Goal: Task Accomplishment & Management: Manage account settings

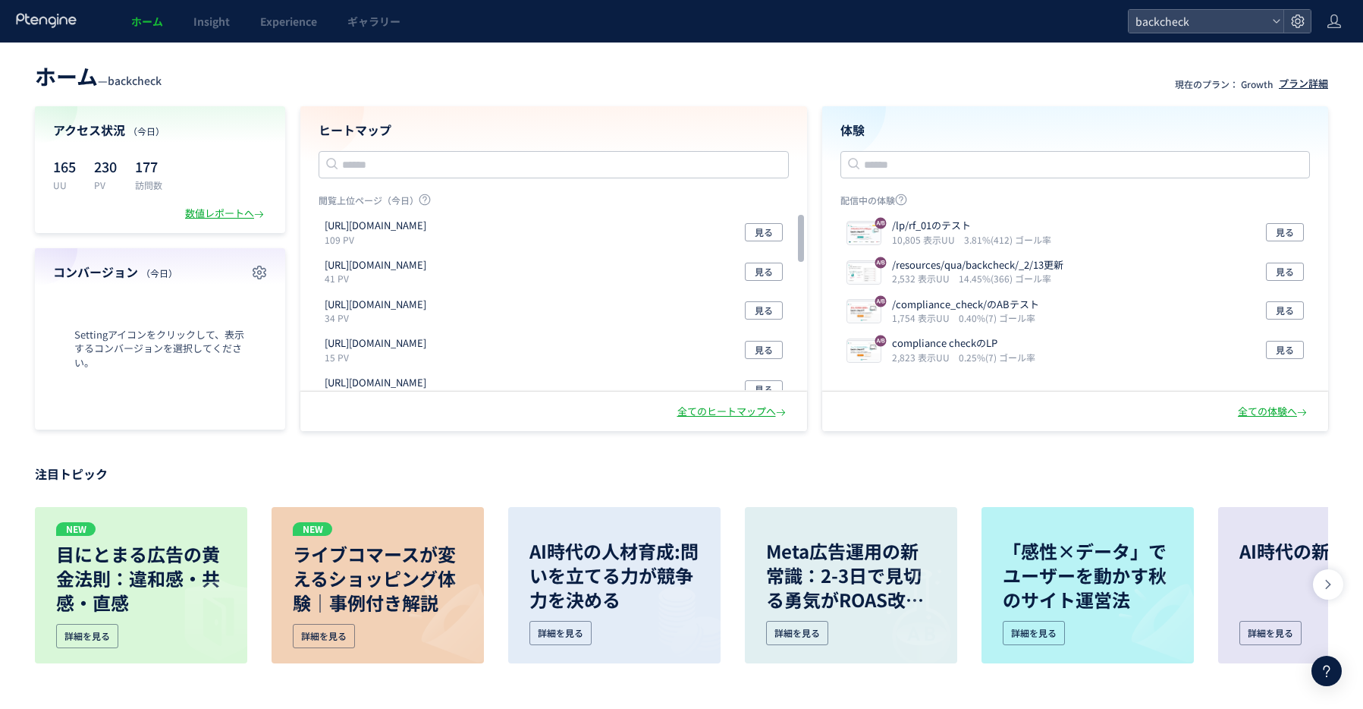
click at [1303, 81] on div "プラン詳細" at bounding box center [1303, 84] width 49 height 14
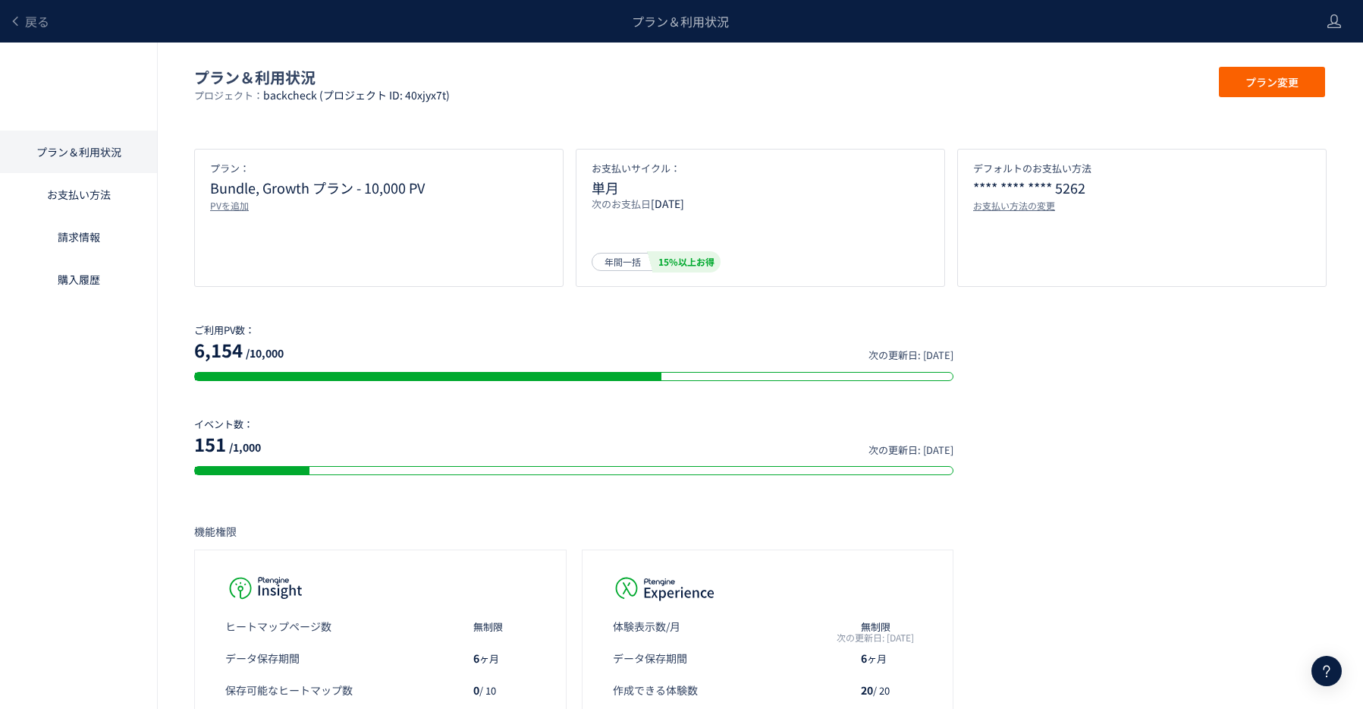
scroll to position [9, 0]
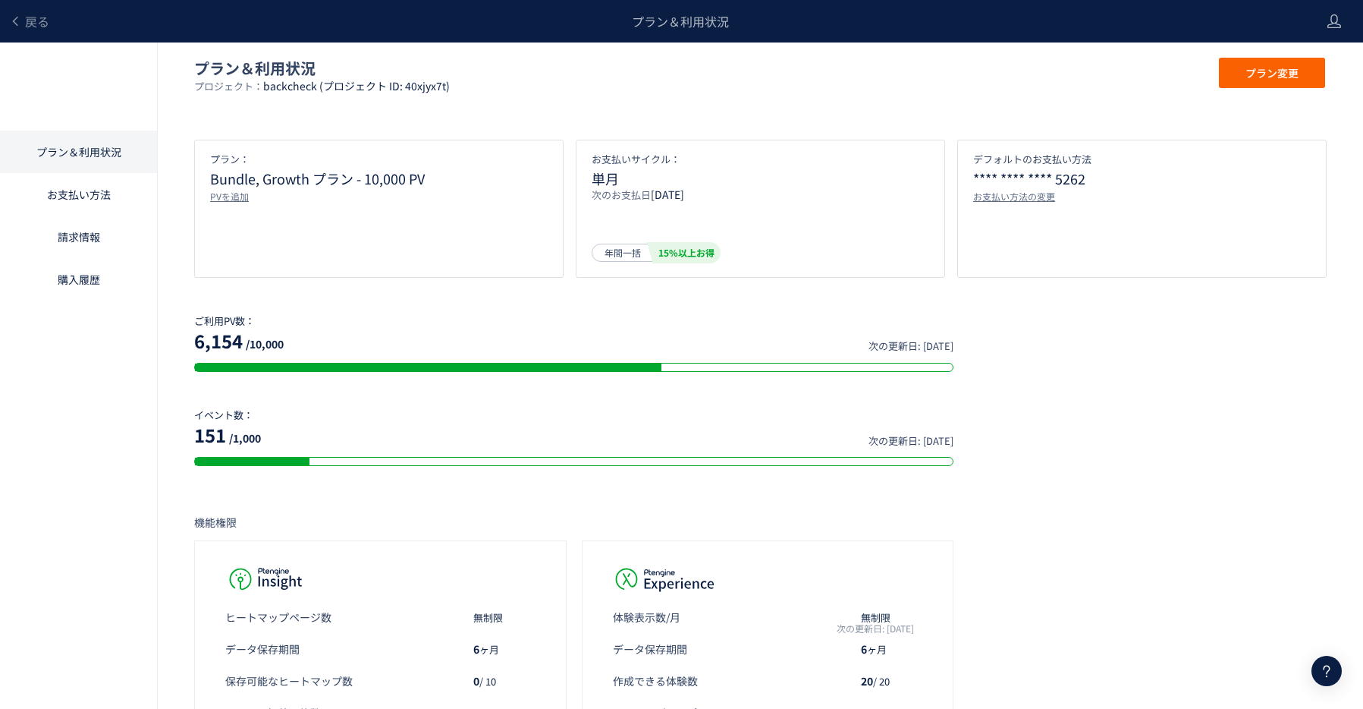
click at [102, 275] on link "購入履歴" at bounding box center [78, 279] width 157 height 42
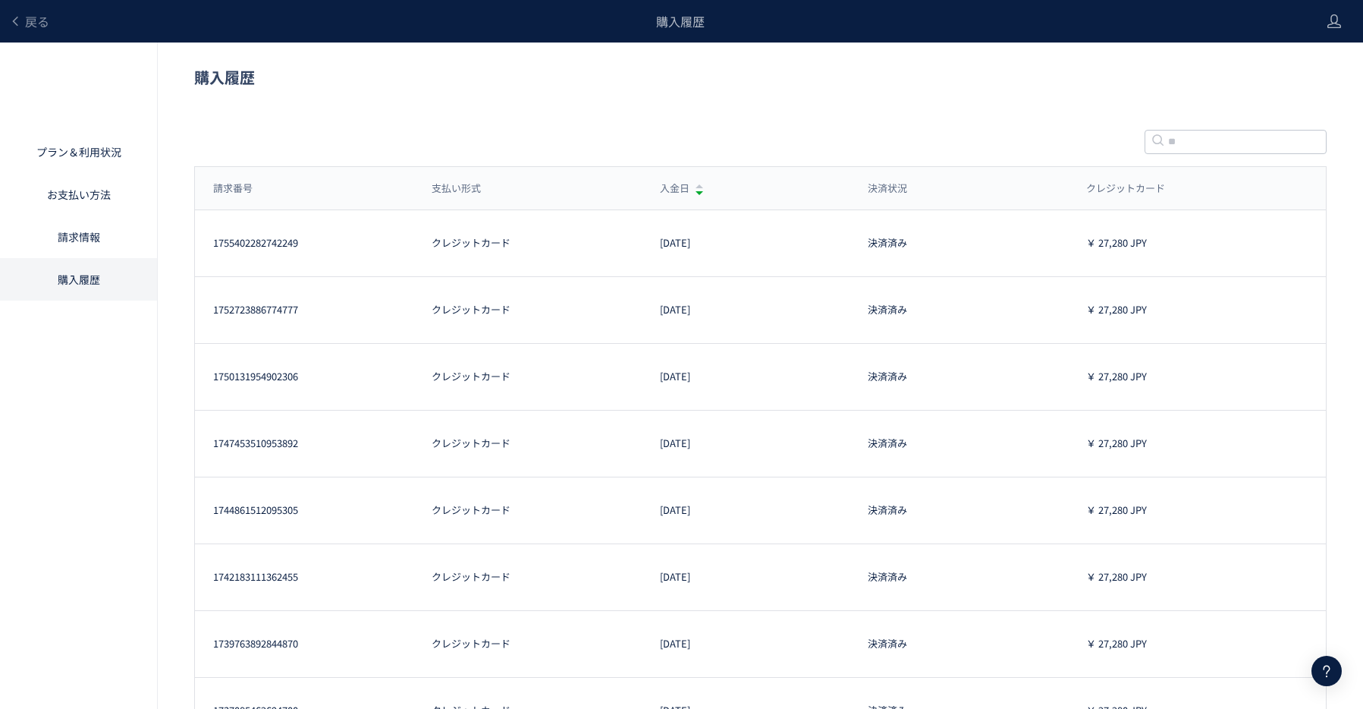
click at [106, 237] on link "請求情報" at bounding box center [78, 236] width 157 height 42
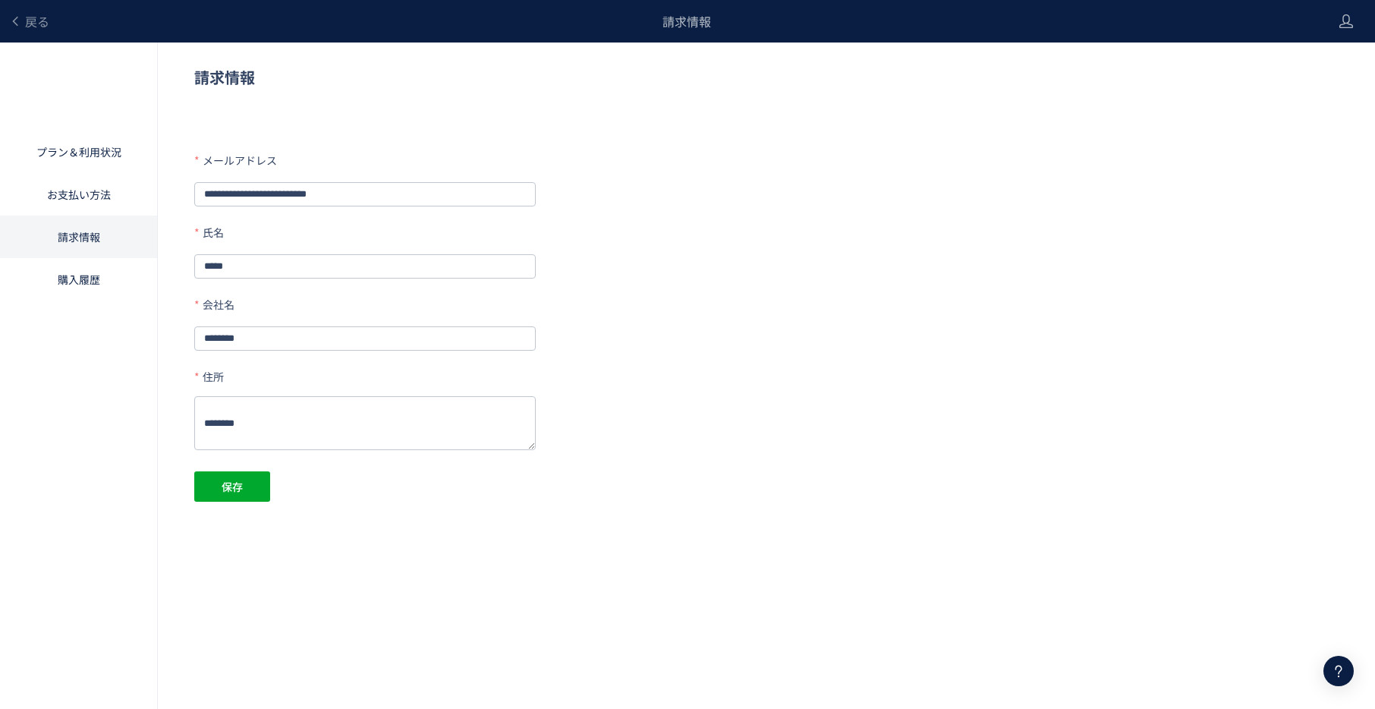
click at [106, 196] on link "お支払い方法" at bounding box center [78, 194] width 157 height 42
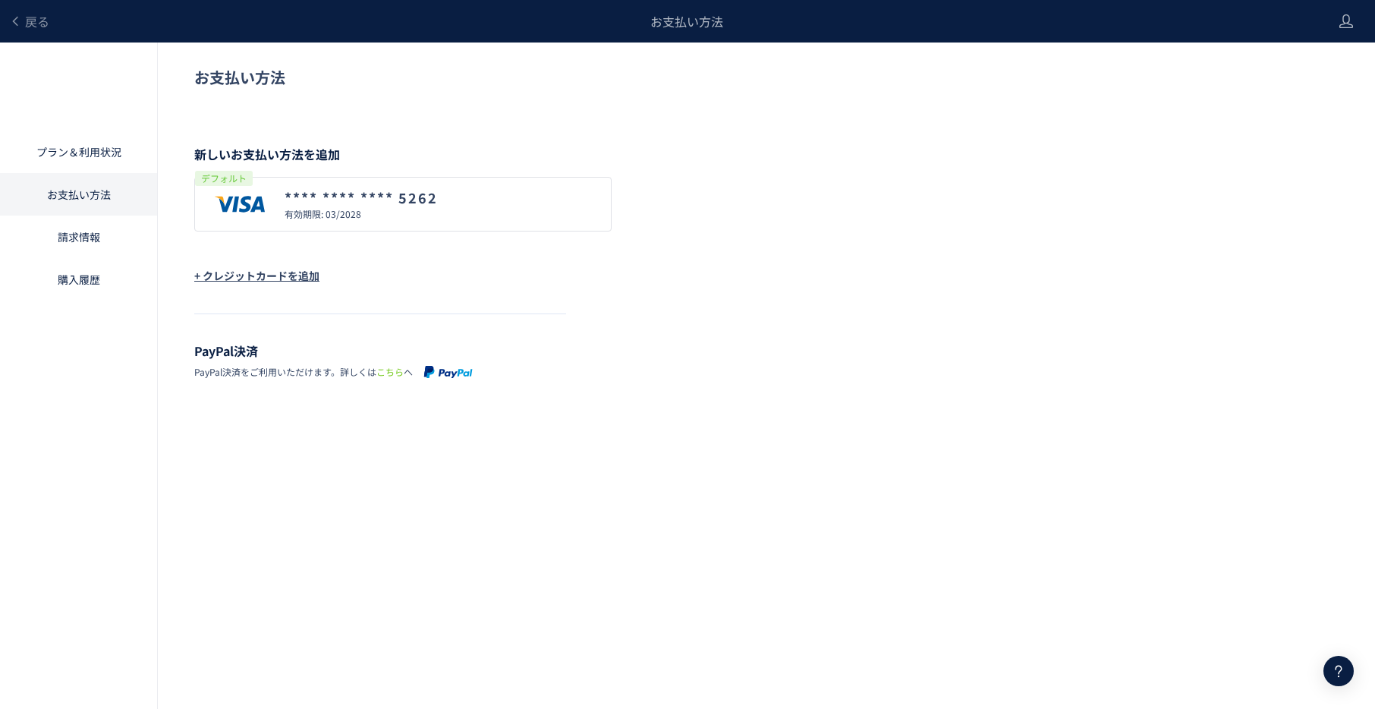
click at [80, 242] on link "請求情報" at bounding box center [78, 236] width 157 height 42
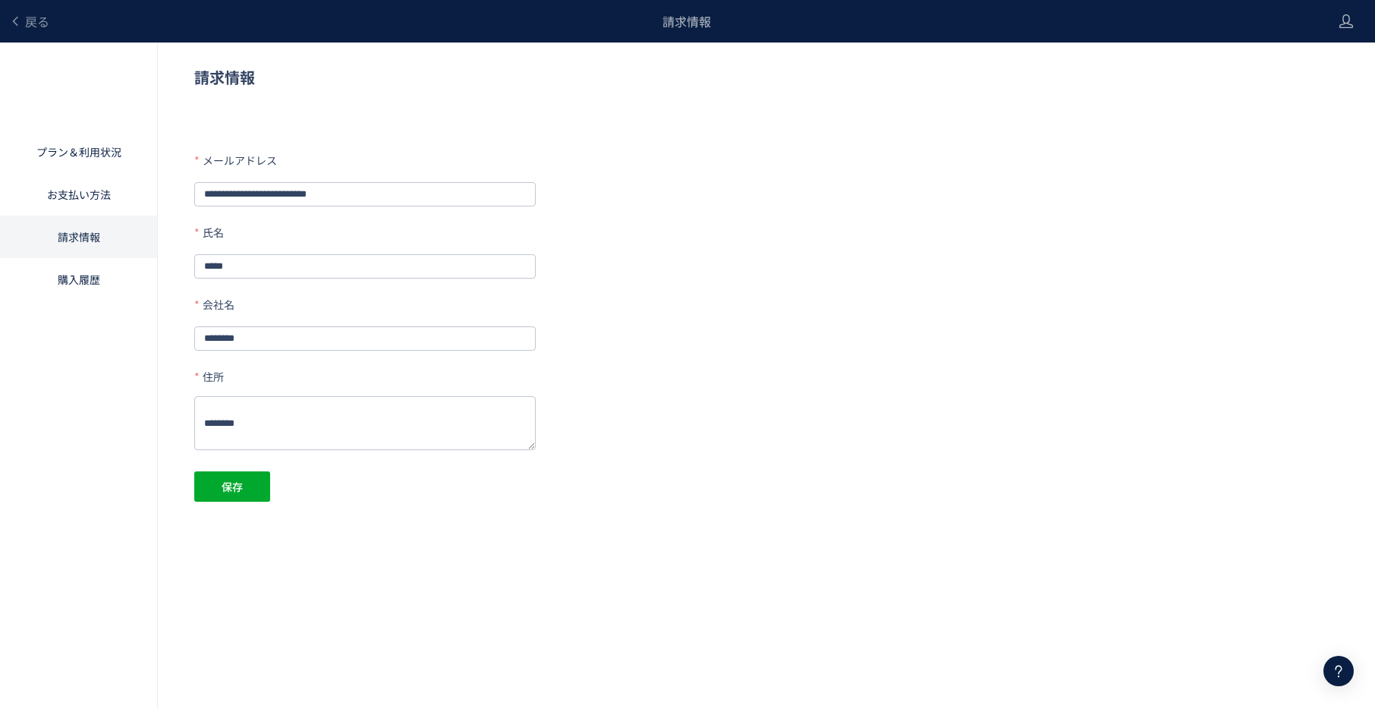
click at [91, 150] on link "プラン＆利用状況" at bounding box center [78, 151] width 157 height 42
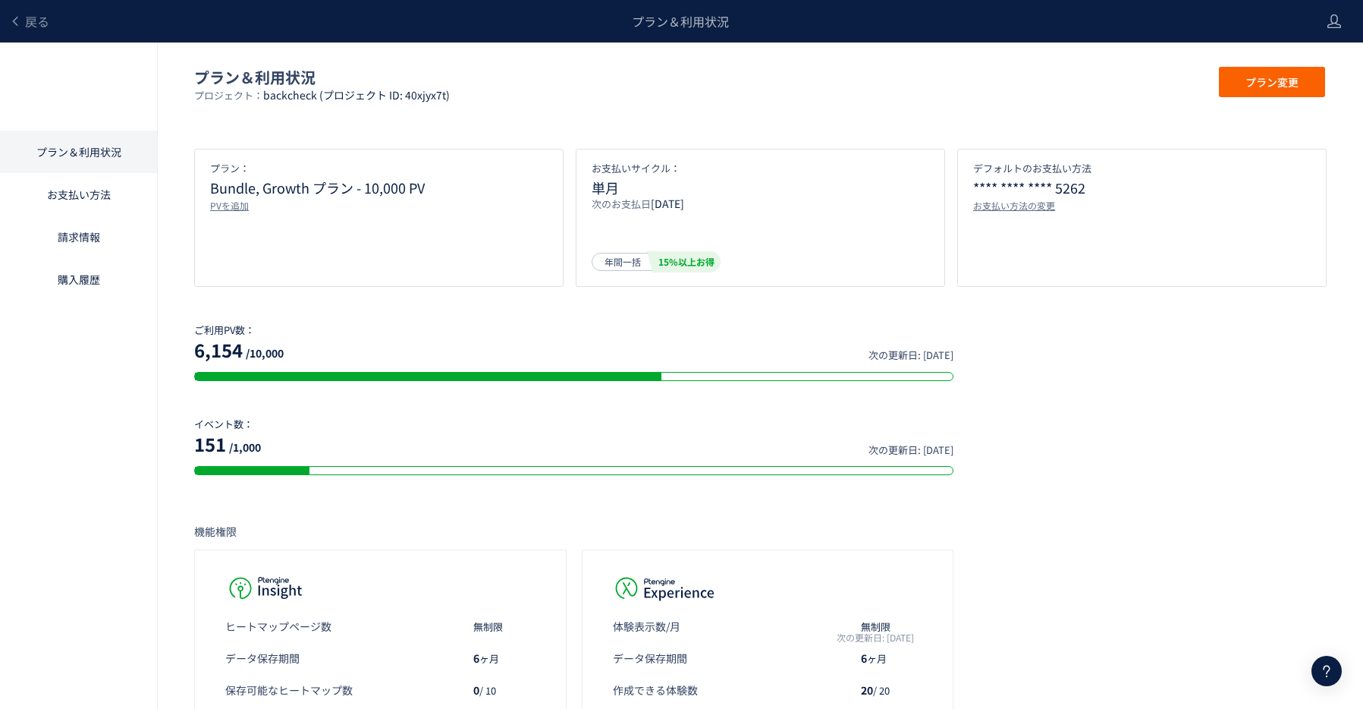
click at [88, 206] on link "お支払い方法" at bounding box center [78, 194] width 157 height 42
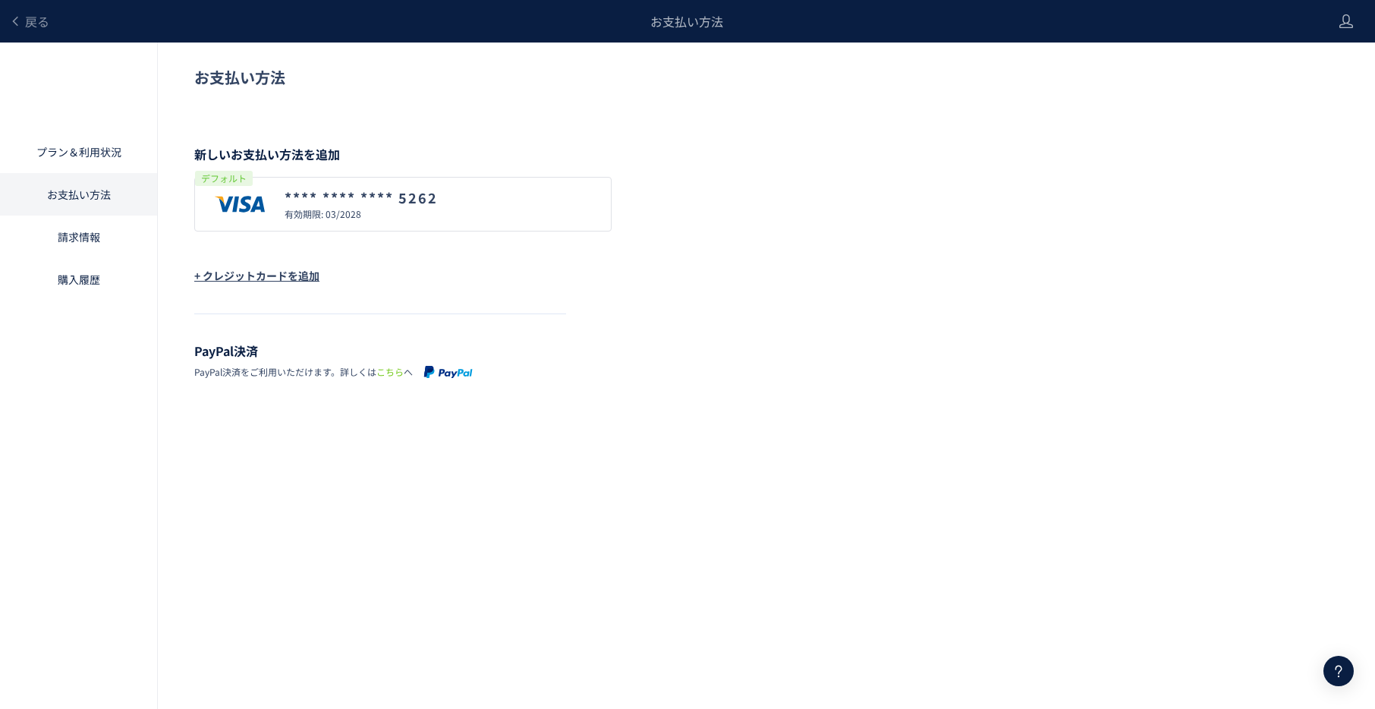
click at [93, 229] on link "請求情報" at bounding box center [78, 236] width 157 height 42
